Goal: Download file/media

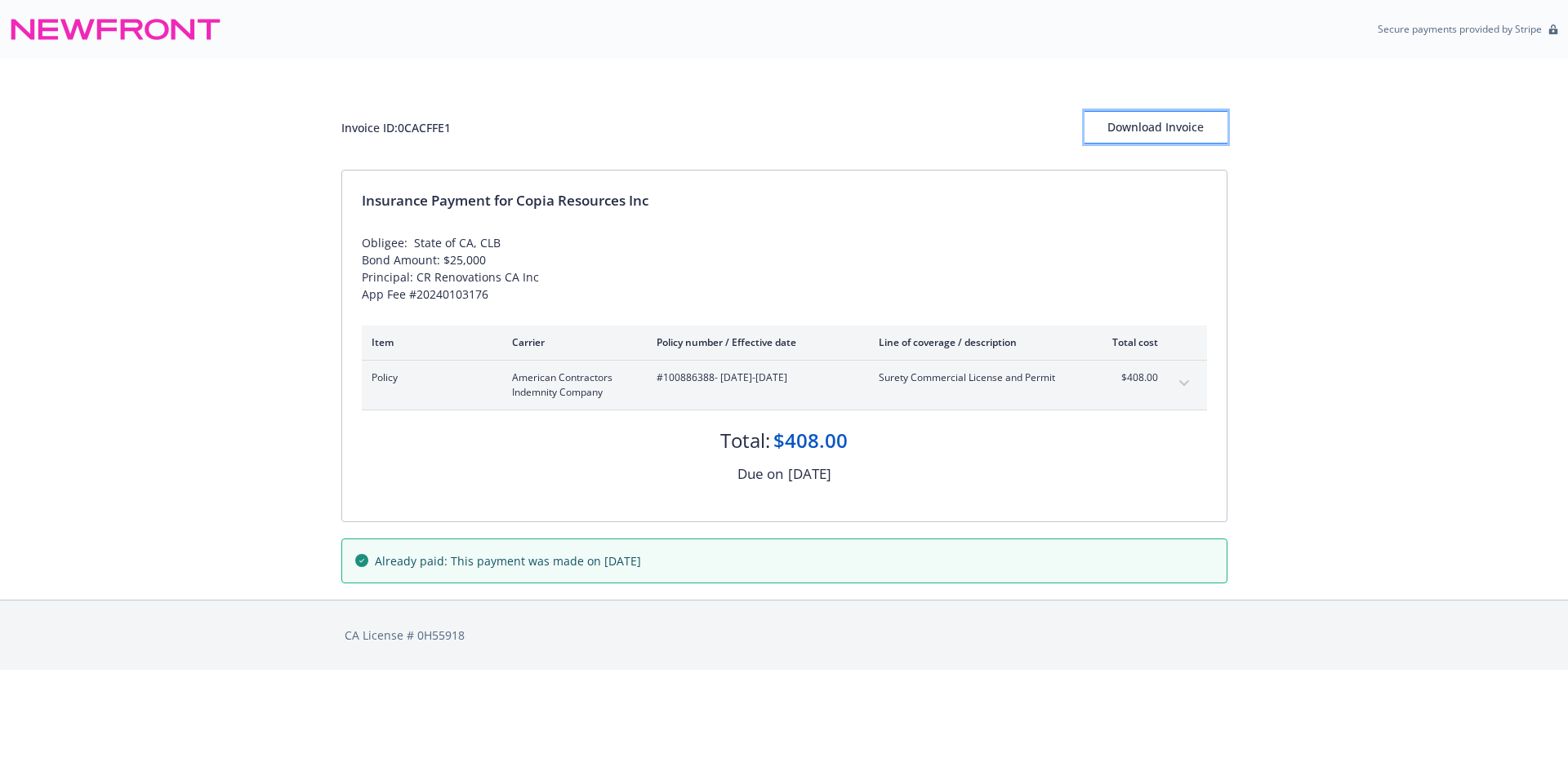
click at [1154, 126] on div "Download Invoice" at bounding box center [1156, 127] width 143 height 31
click at [77, 36] on icon at bounding box center [116, 30] width 212 height 39
